Goal: Entertainment & Leisure: Browse casually

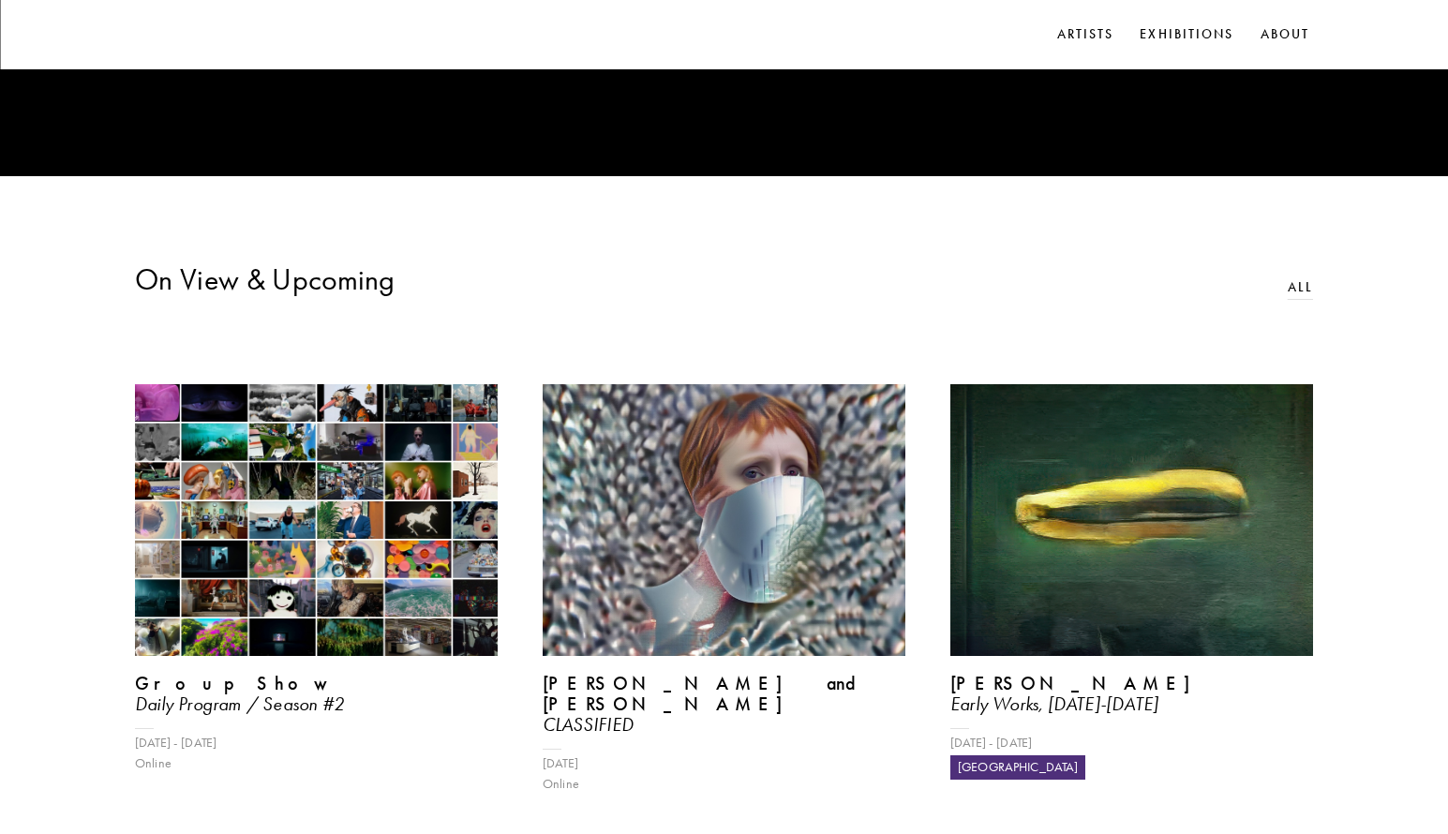
scroll to position [659, 0]
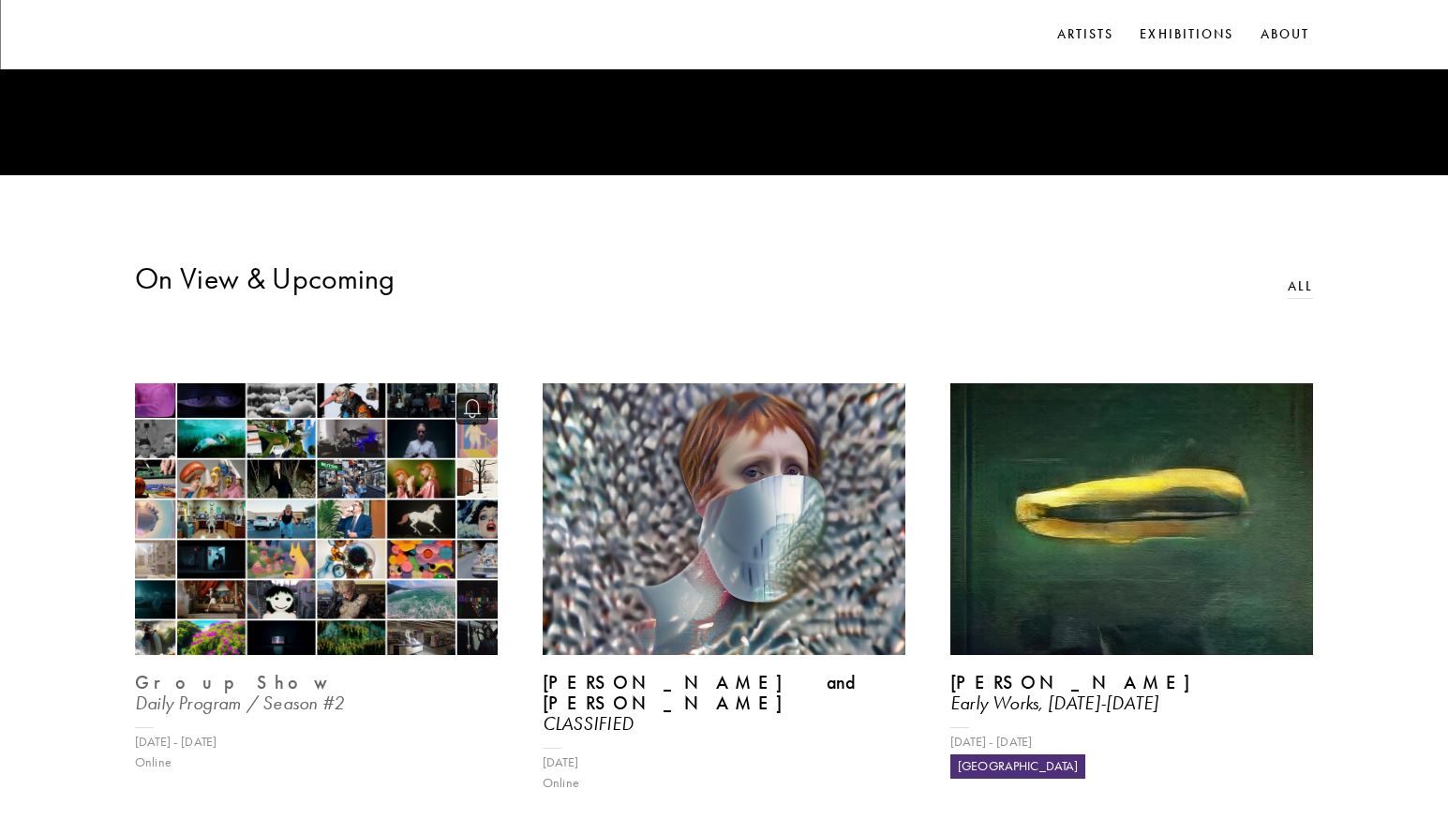
click at [291, 562] on img at bounding box center [316, 519] width 374 height 280
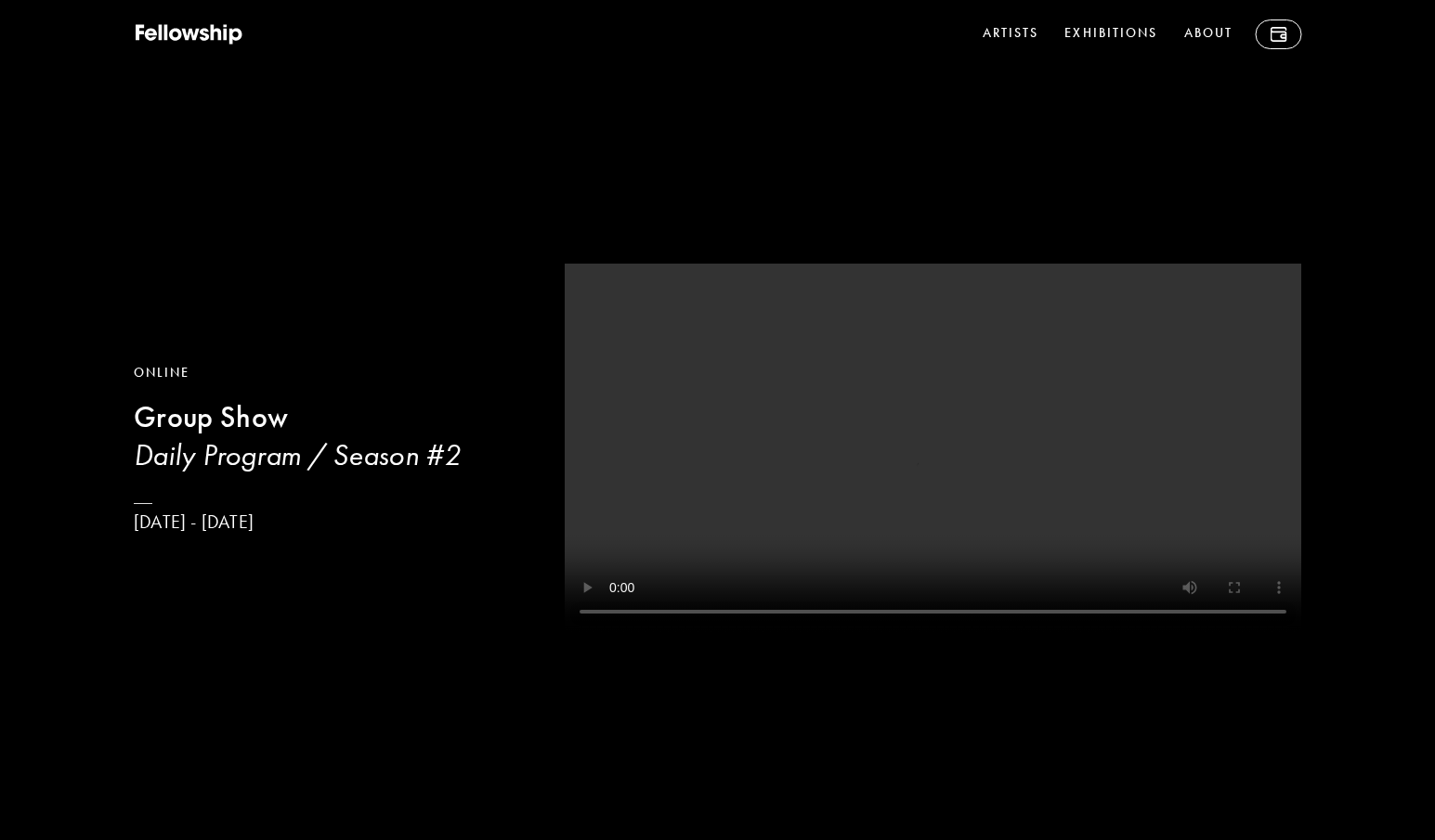
drag, startPoint x: 288, startPoint y: 557, endPoint x: 428, endPoint y: 589, distance: 143.6
click at [428, 589] on div "Online Group Show Daily Program / Season #2 Feb 26 - Sep 16, 2025" at bounding box center [718, 424] width 1435 height 848
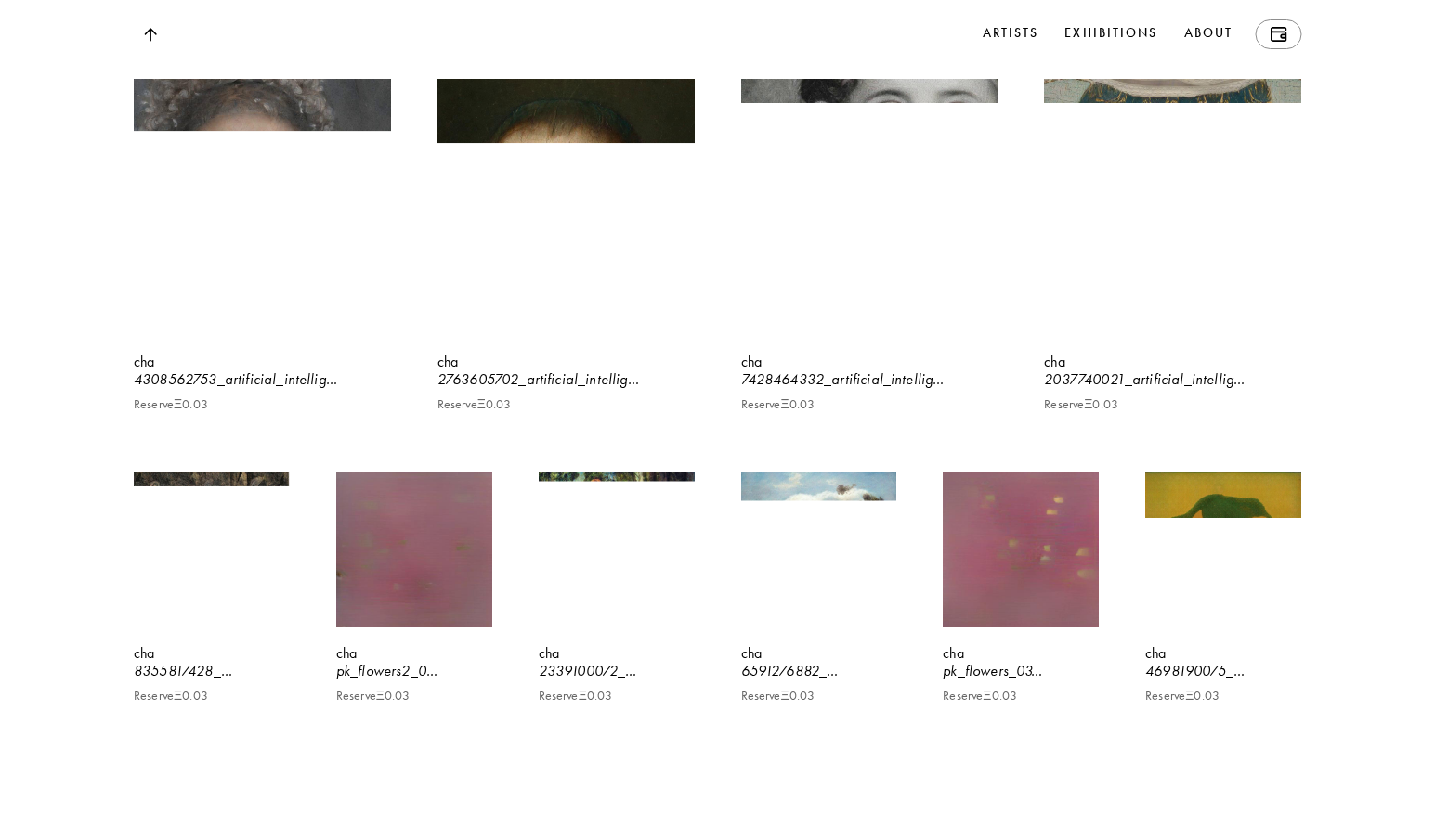
scroll to position [24596, 0]
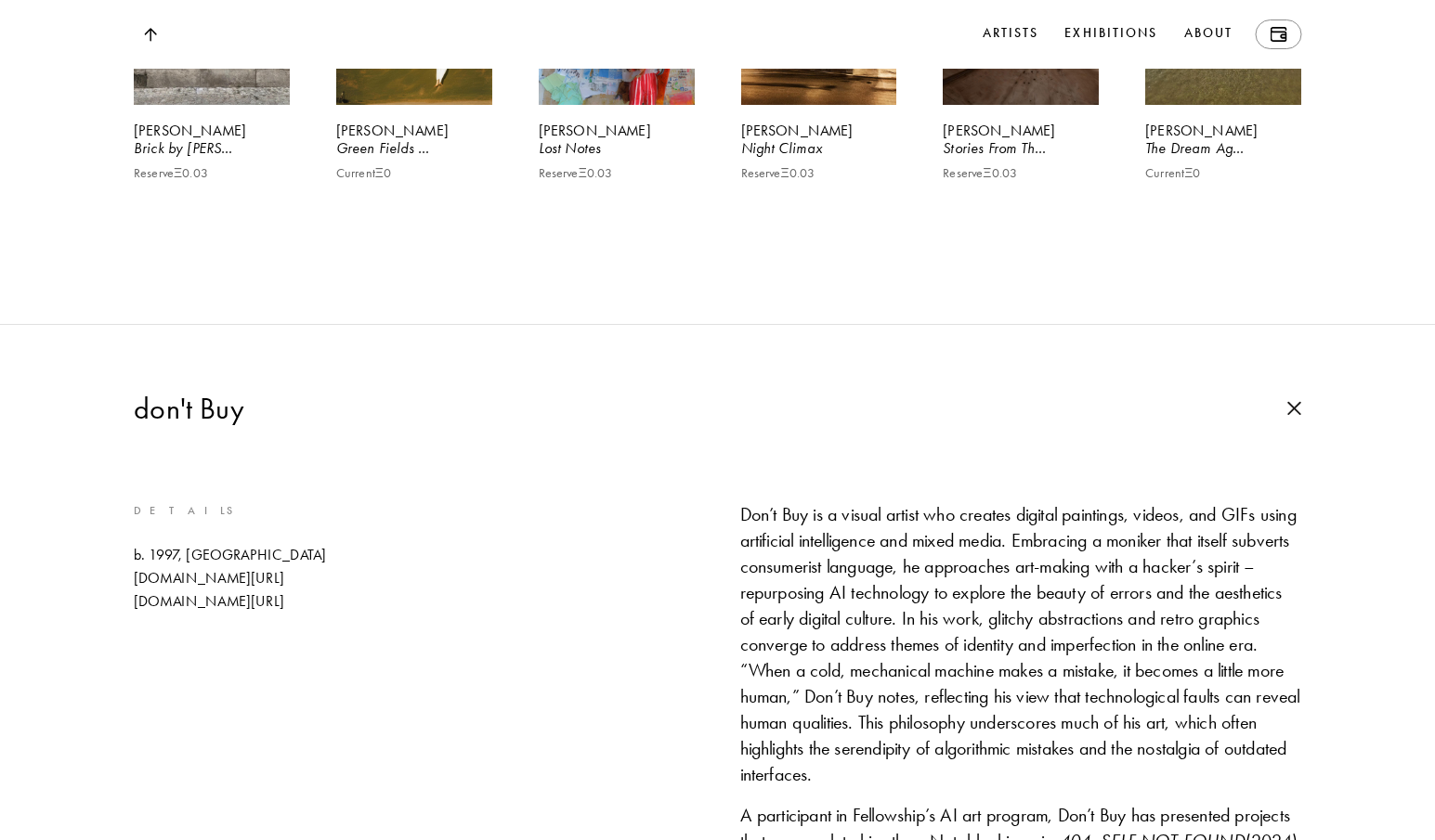
scroll to position [26637, 0]
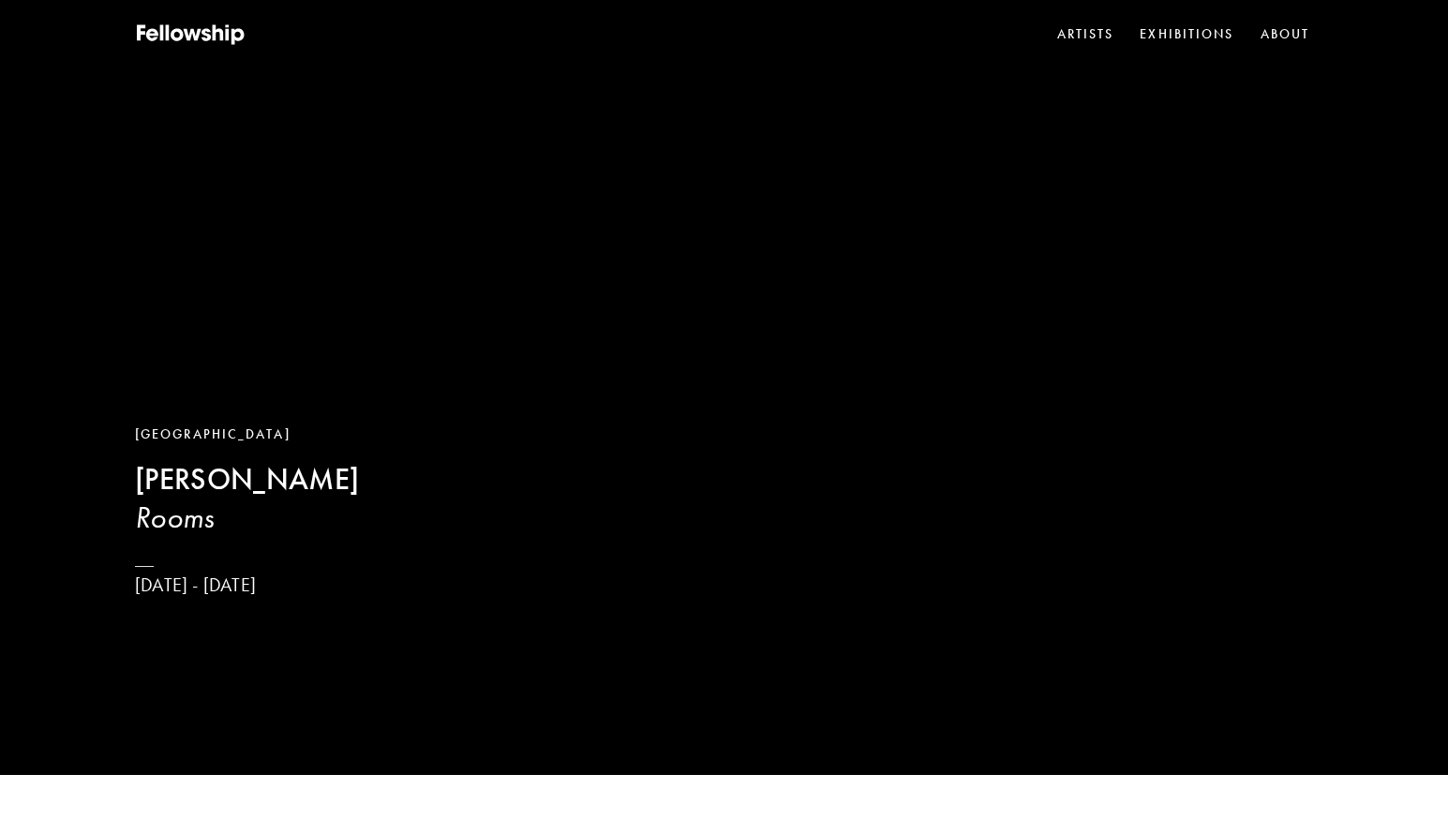
scroll to position [57, 0]
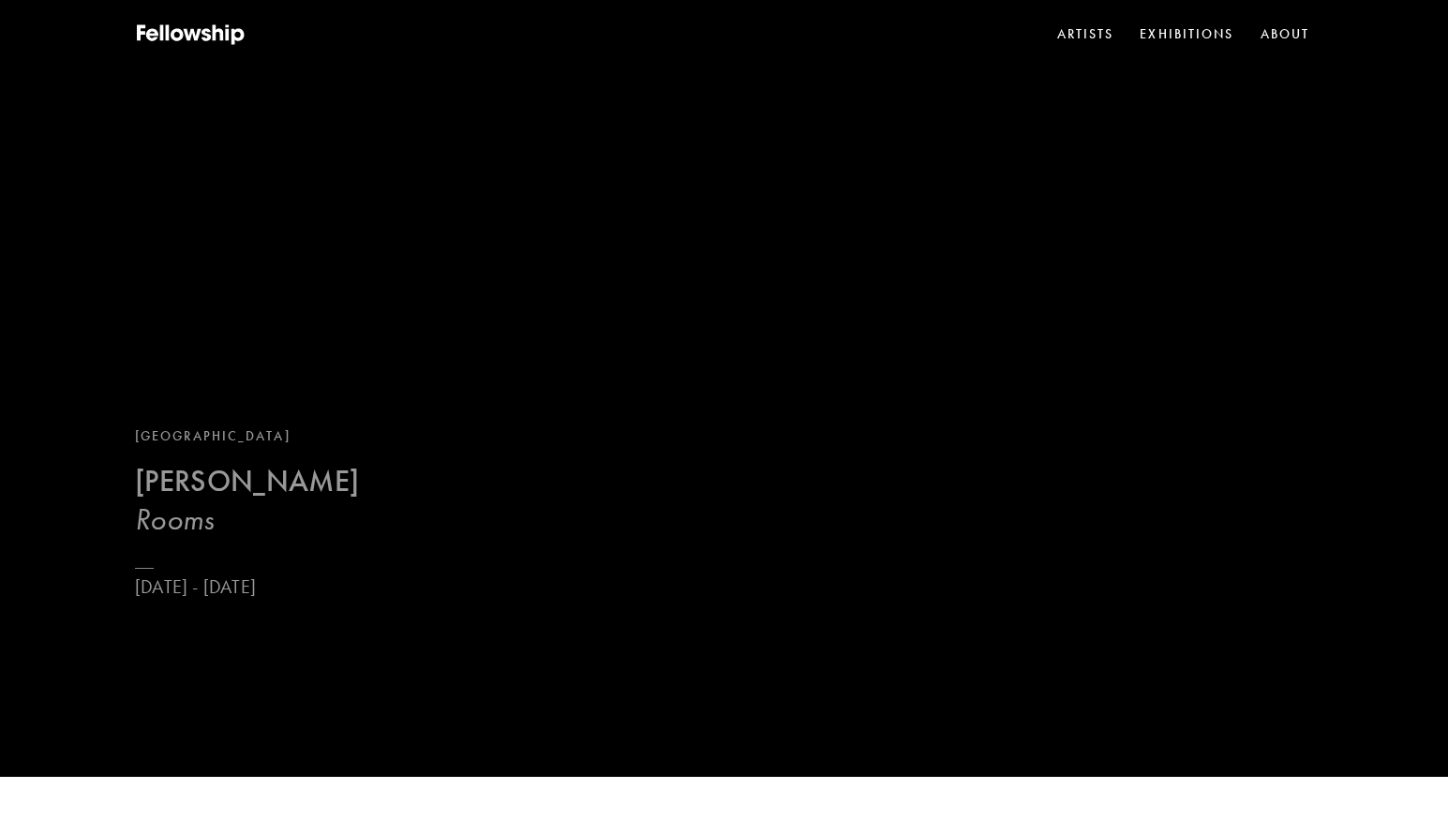
click at [272, 476] on link "London [PERSON_NAME] Rooms [DATE] - [DATE]" at bounding box center [247, 512] width 224 height 172
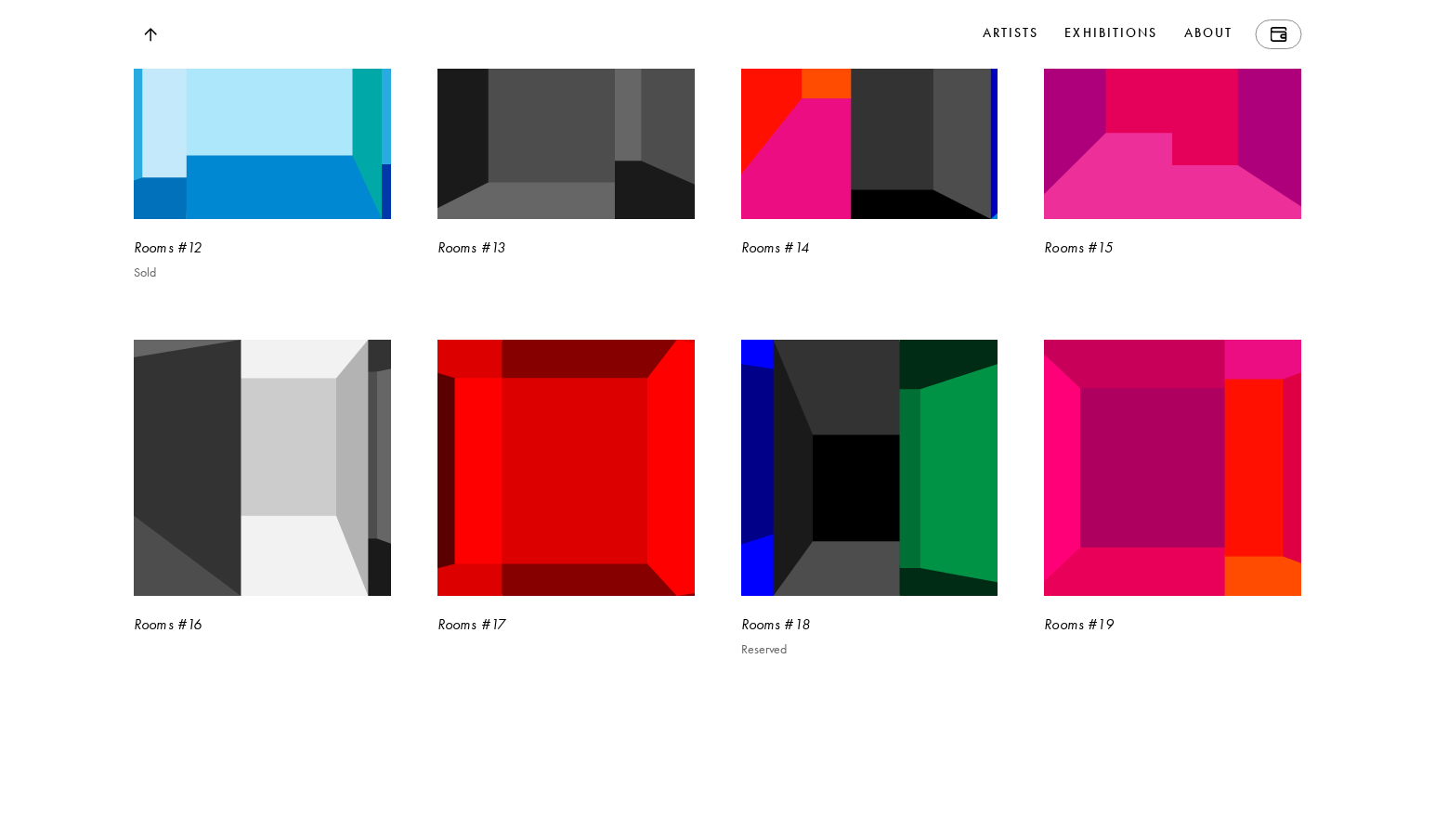
scroll to position [5073, 0]
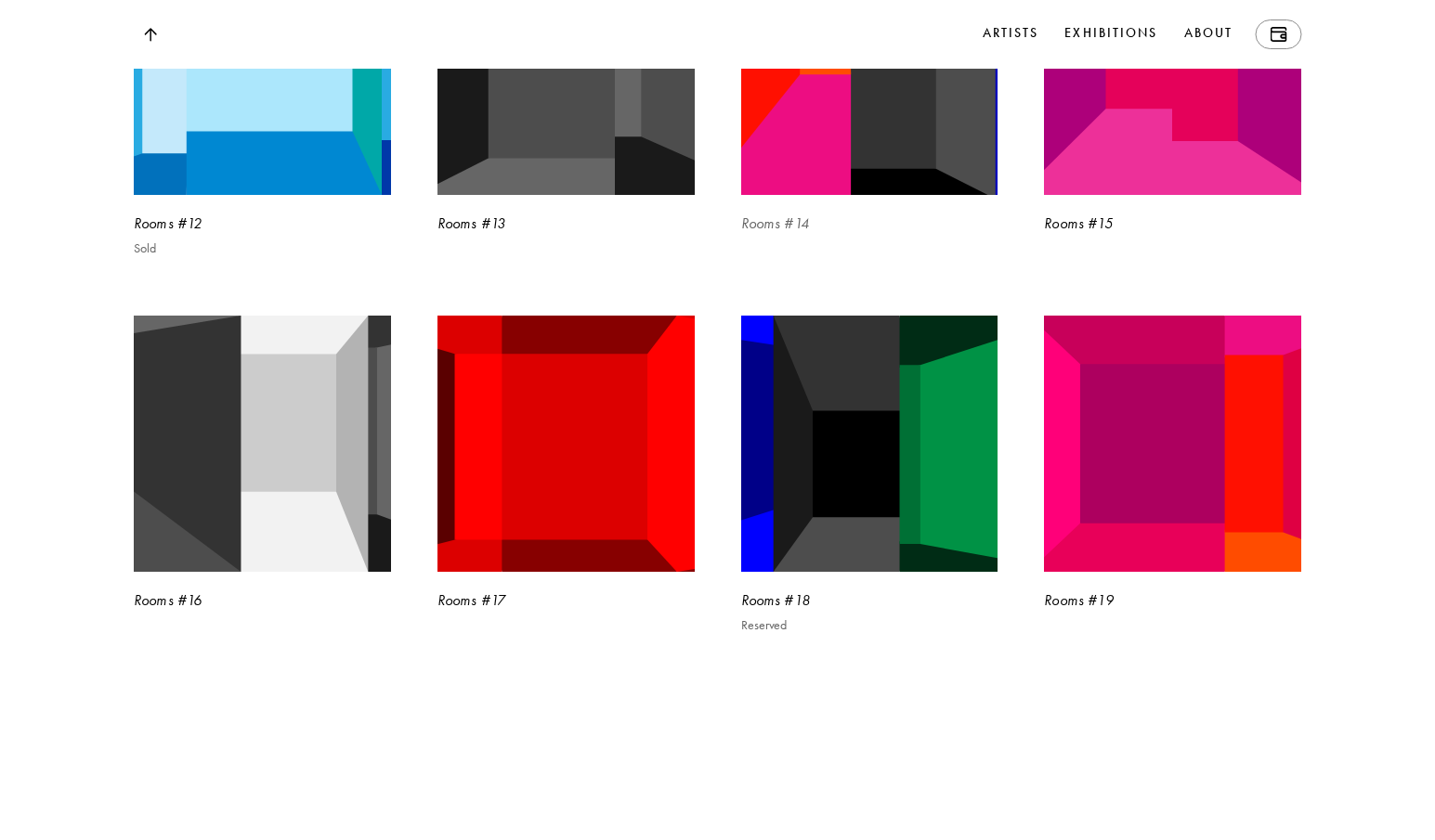
click at [863, 199] on img at bounding box center [868, 65] width 265 height 264
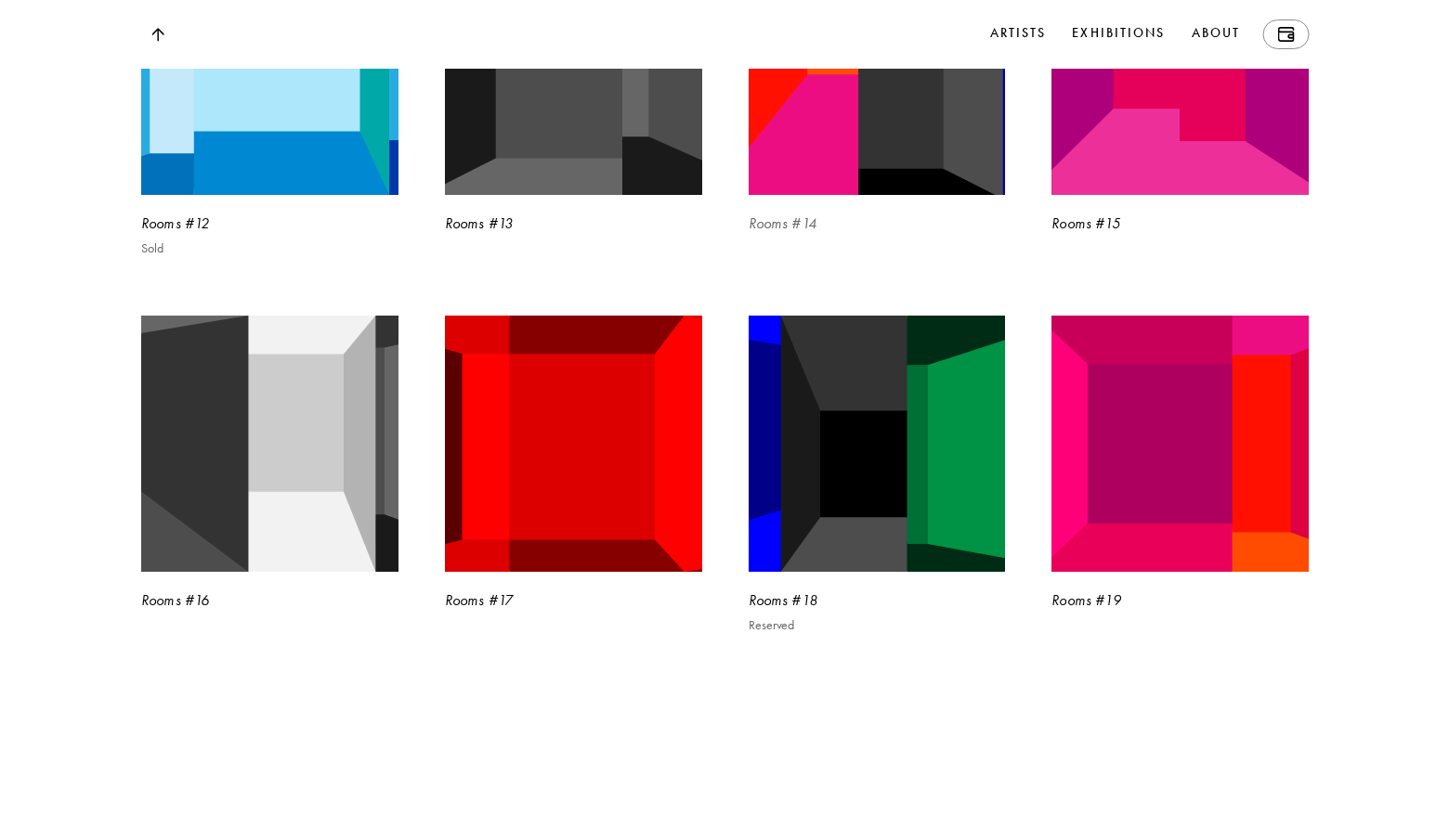
scroll to position [5061, 0]
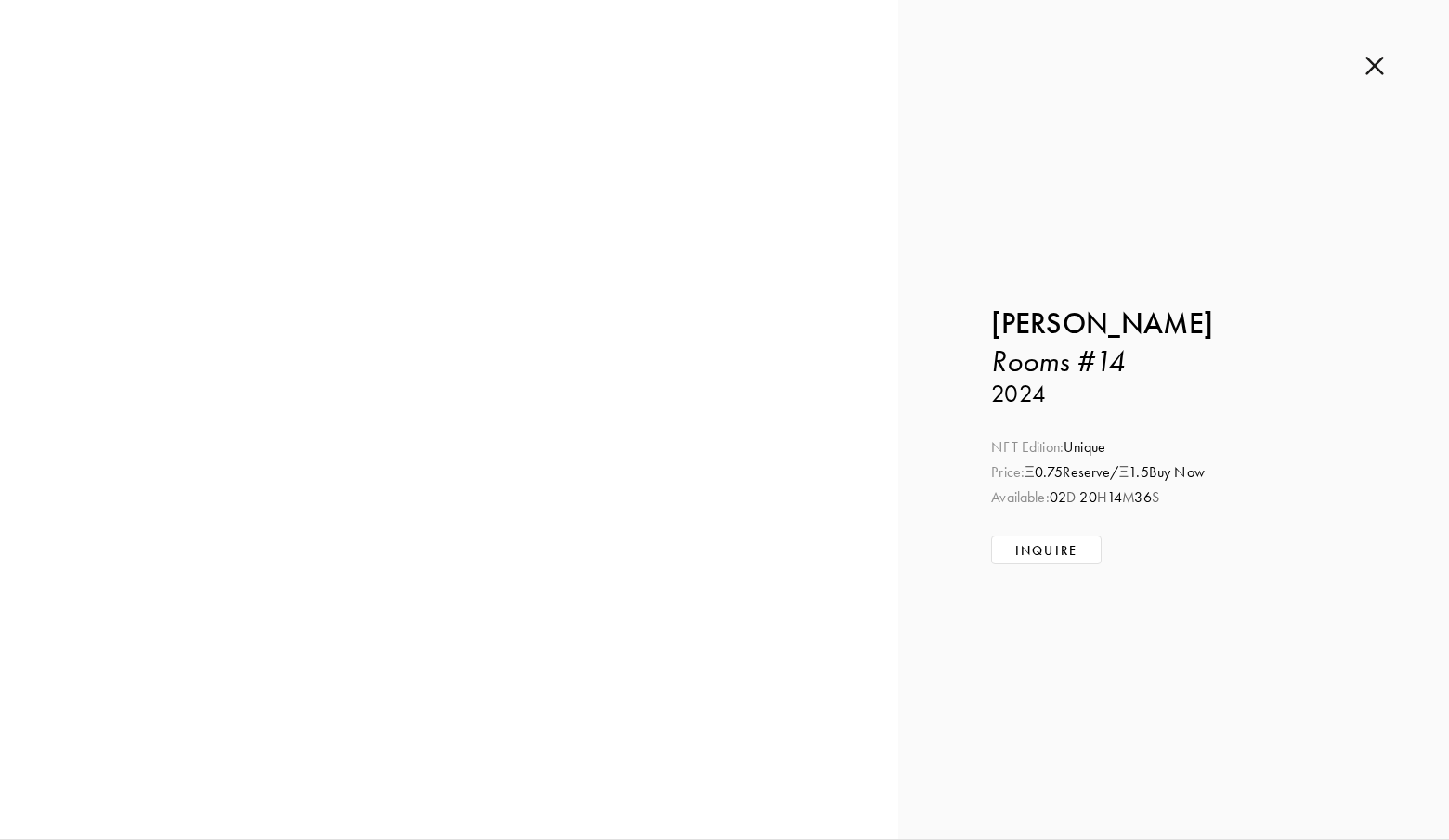
click at [1373, 66] on img at bounding box center [1374, 65] width 19 height 21
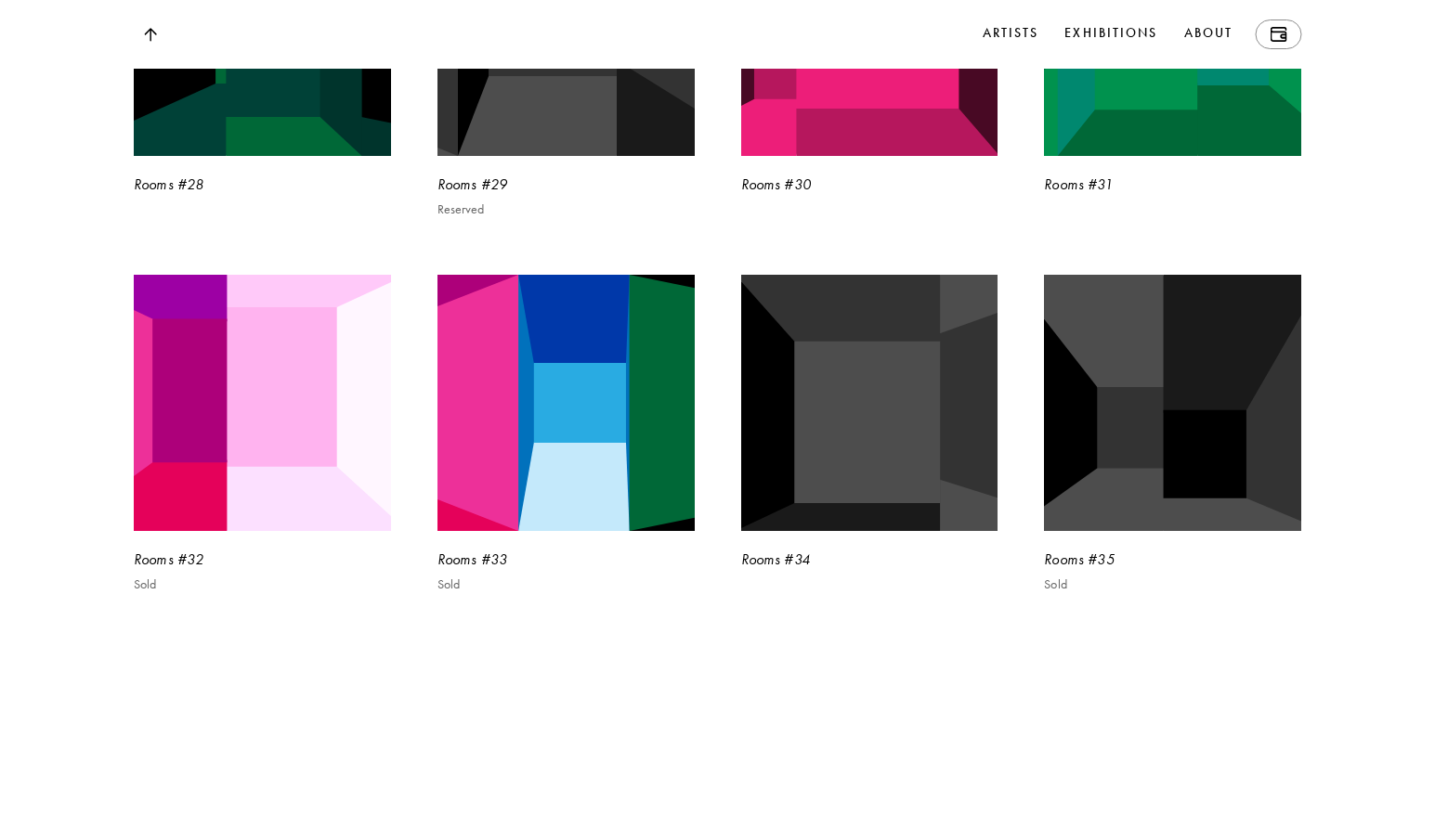
scroll to position [6654, 0]
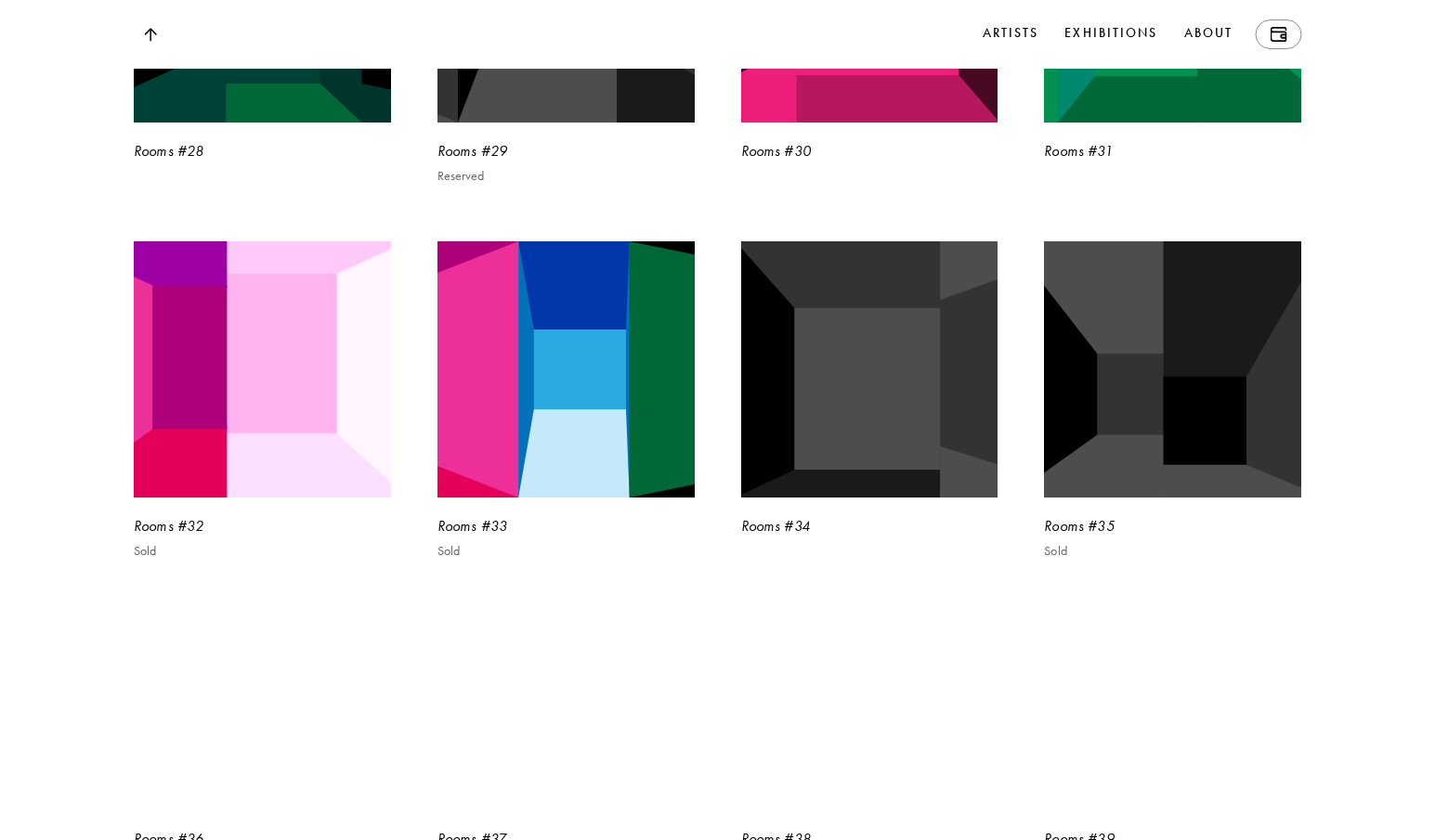
click at [141, 35] on link at bounding box center [150, 35] width 33 height 32
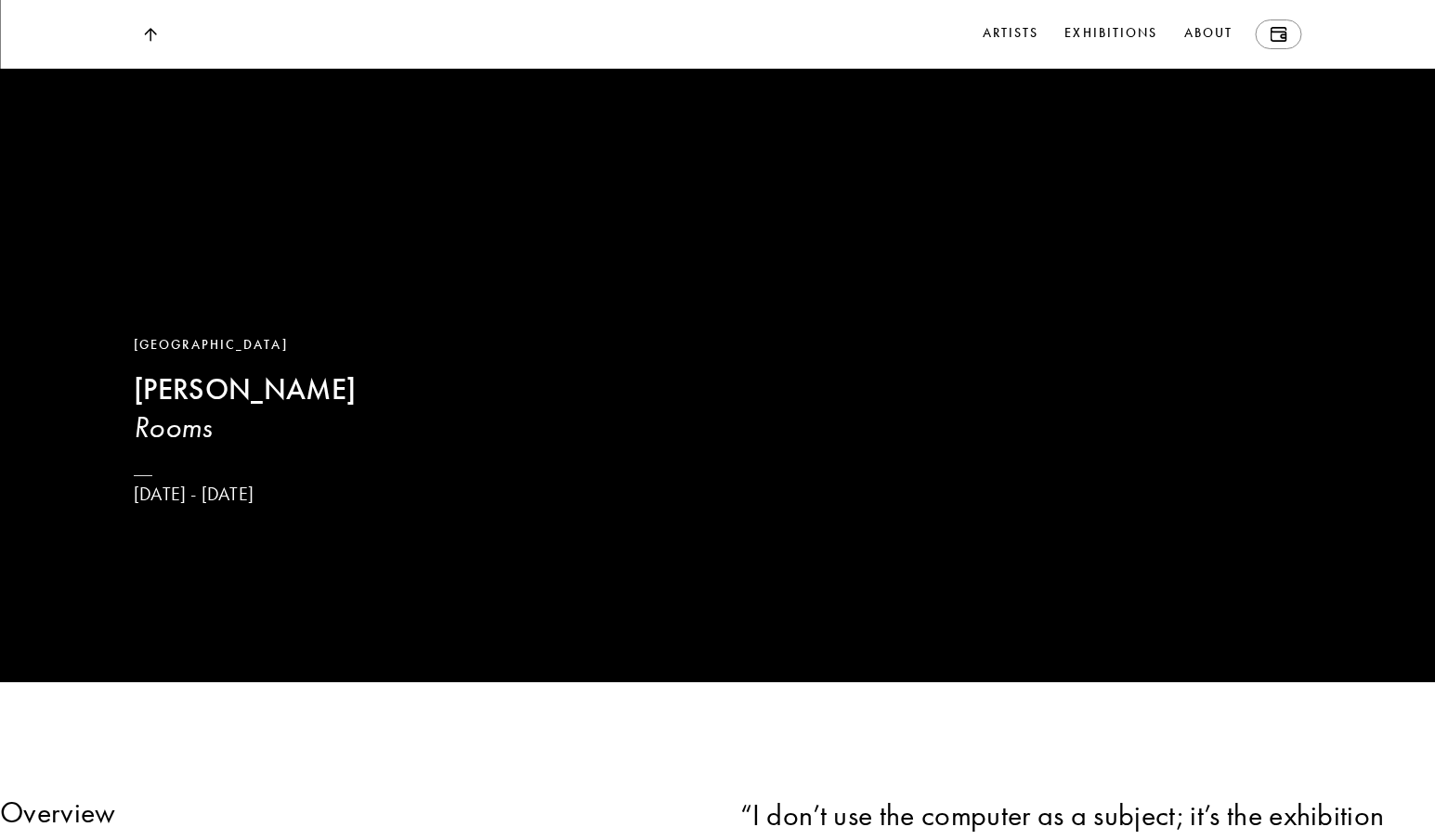
scroll to position [0, 0]
